Goal: Task Accomplishment & Management: Manage account settings

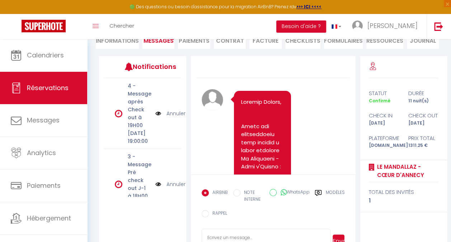
scroll to position [5119, 0]
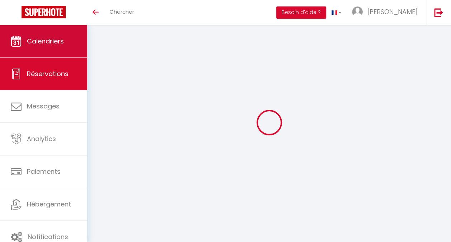
scroll to position [25, 0]
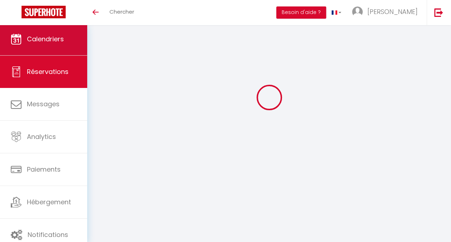
click at [51, 44] on link "Calendriers" at bounding box center [43, 39] width 87 height 32
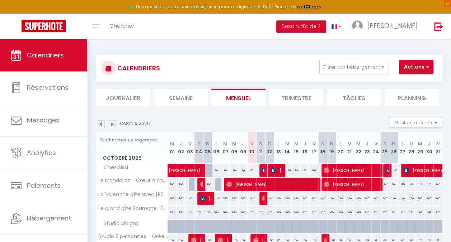
click at [117, 97] on li "Journalier" at bounding box center [123, 98] width 54 height 18
select select
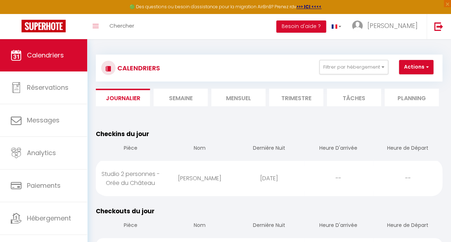
select select
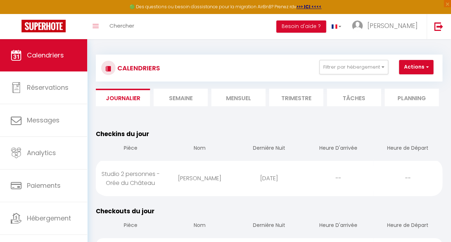
click at [133, 186] on div "Studio 2 personnes - Orée du Château" at bounding box center [130, 178] width 69 height 32
select select "0"
select select "1"
select select
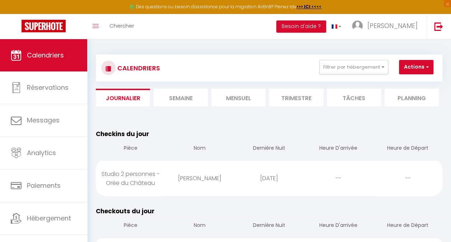
select select
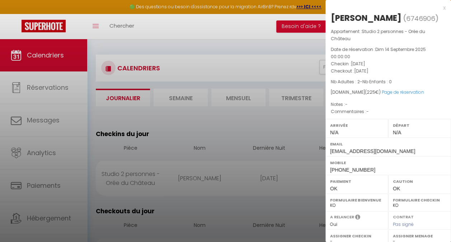
click at [439, 7] on div "x" at bounding box center [386, 8] width 120 height 9
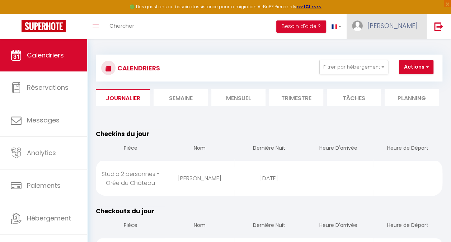
click at [418, 27] on link "[PERSON_NAME]" at bounding box center [387, 26] width 80 height 25
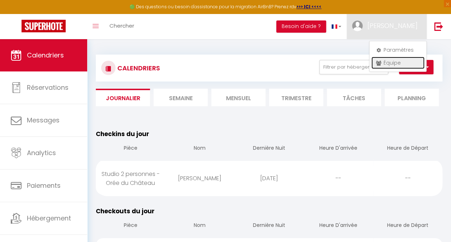
click at [399, 61] on link "Équipe" at bounding box center [397, 63] width 53 height 12
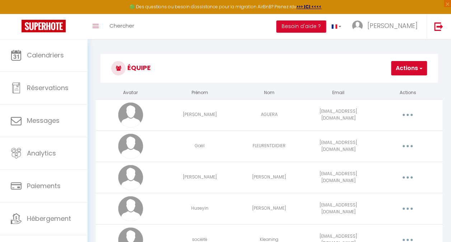
click at [398, 70] on button "Actions" at bounding box center [409, 68] width 36 height 14
click at [393, 83] on link "Ajouter un nouvel utilisateur" at bounding box center [384, 83] width 85 height 9
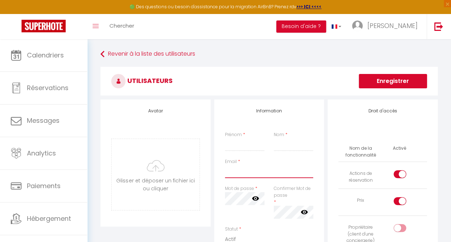
type input "[EMAIL_ADDRESS][DOMAIN_NAME]"
click at [233, 149] on input "Prénom" at bounding box center [244, 144] width 39 height 13
type input "Makira"
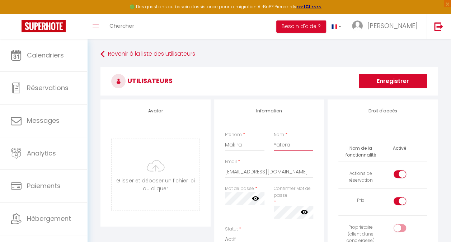
type input "Yatera"
type input "makira.nettoyage74@gmail.com"
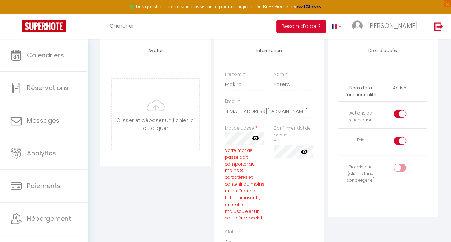
scroll to position [60, 0]
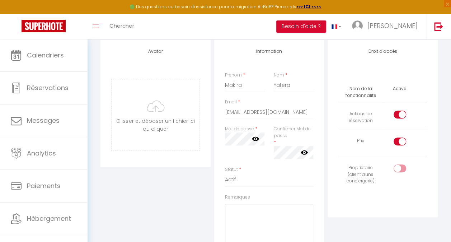
click at [259, 138] on icon at bounding box center [255, 138] width 7 height 7
click at [305, 153] on icon at bounding box center [304, 152] width 7 height 4
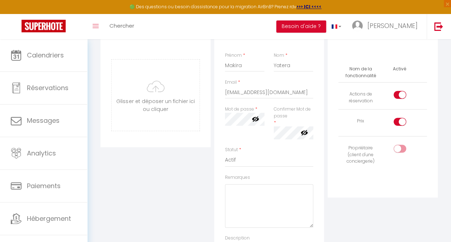
scroll to position [81, 0]
click at [401, 120] on input "checkbox" at bounding box center [406, 121] width 13 height 11
checkbox input "false"
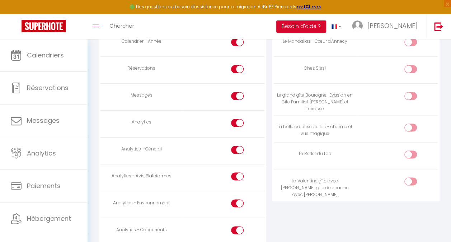
scroll to position [513, 0]
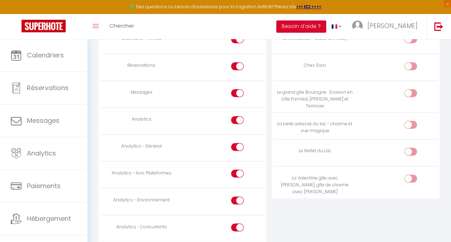
click at [240, 92] on input "checkbox" at bounding box center [243, 94] width 13 height 11
checkbox input "false"
click at [238, 119] on input "checkbox" at bounding box center [243, 121] width 13 height 11
checkbox input "false"
click at [237, 144] on div at bounding box center [237, 147] width 13 height 8
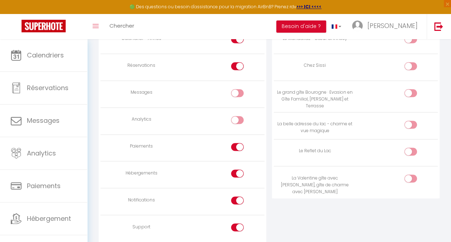
click at [237, 144] on input "checkbox" at bounding box center [243, 148] width 13 height 11
checkbox input "false"
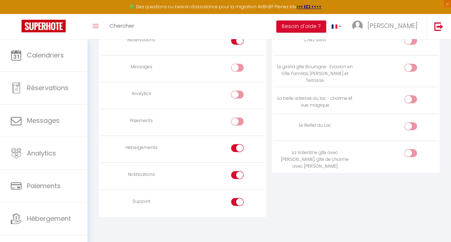
click at [234, 198] on div at bounding box center [237, 202] width 13 height 8
click at [237, 198] on input "checkbox" at bounding box center [243, 203] width 13 height 11
checkbox input "false"
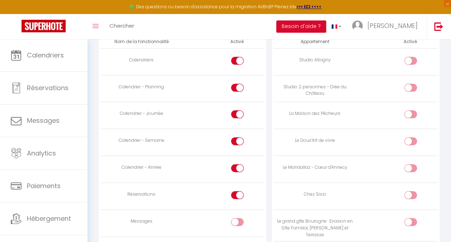
scroll to position [394, 0]
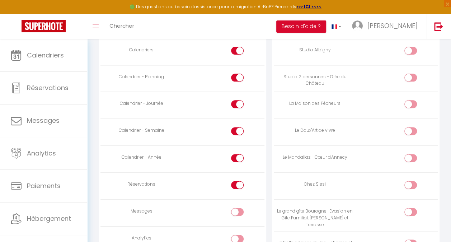
click at [412, 130] on input "checkbox" at bounding box center [417, 132] width 13 height 11
checkbox input "true"
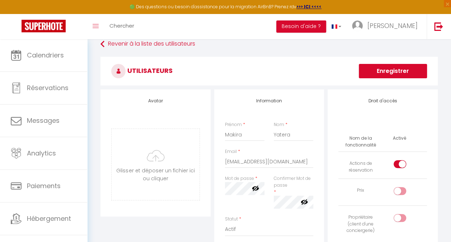
scroll to position [0, 0]
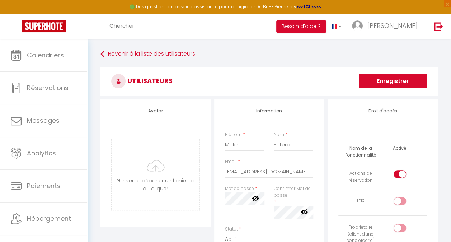
click at [398, 79] on button "Enregistrer" at bounding box center [393, 81] width 68 height 14
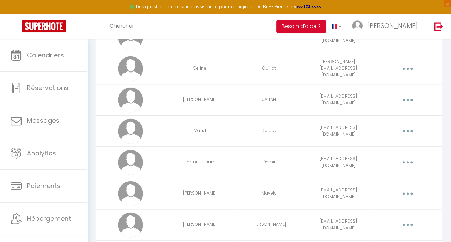
scroll to position [378, 0]
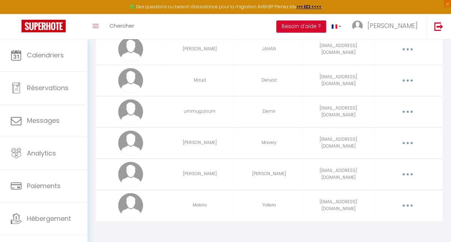
click at [412, 198] on button "button" at bounding box center [407, 205] width 19 height 14
click at [378, 220] on link "Editer" at bounding box center [388, 223] width 53 height 12
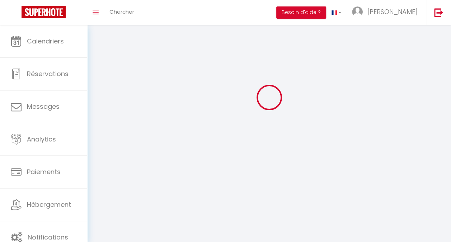
type input "Makira"
type input "Yatera"
type input "makira.nettoyage74@gmail.com"
type textarea "https://app.superhote.com/#/connect/9xT3hxVvED"
checkbox input "true"
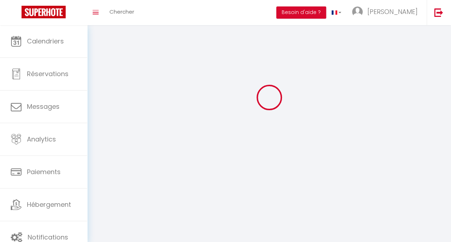
checkbox input "false"
checkbox input "true"
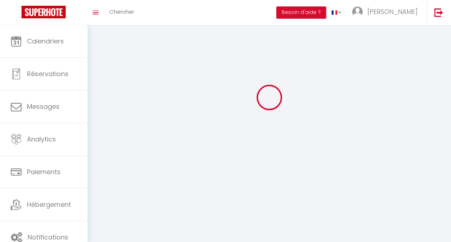
checkbox input "true"
checkbox input "false"
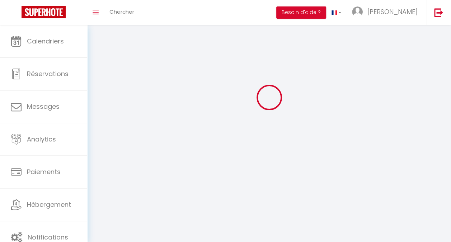
checkbox input "false"
checkbox input "true"
checkbox input "false"
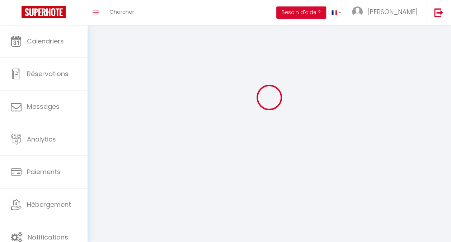
select select
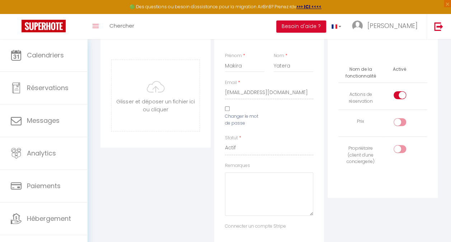
scroll to position [0, 0]
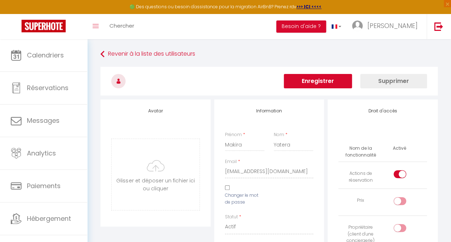
click at [317, 79] on button "Enregistrer" at bounding box center [318, 81] width 68 height 14
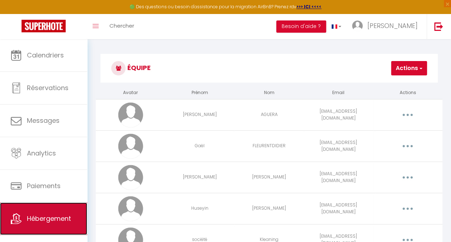
click at [59, 214] on span "Hébergement" at bounding box center [49, 218] width 44 height 9
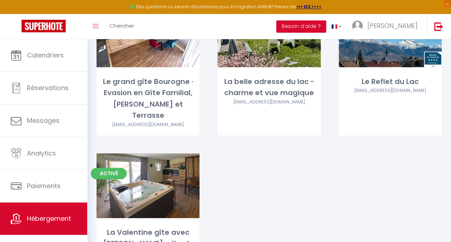
scroll to position [96, 0]
